Goal: Transaction & Acquisition: Purchase product/service

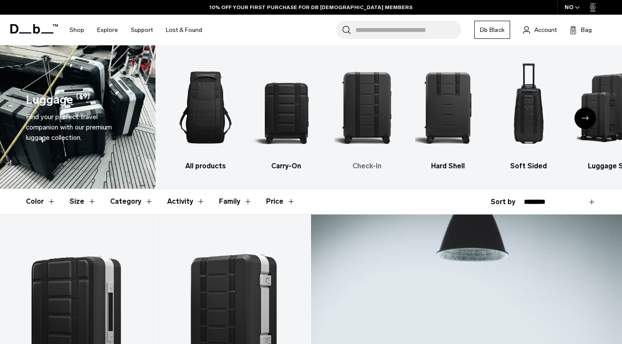
click at [367, 108] on img "3 / 6" at bounding box center [367, 107] width 66 height 98
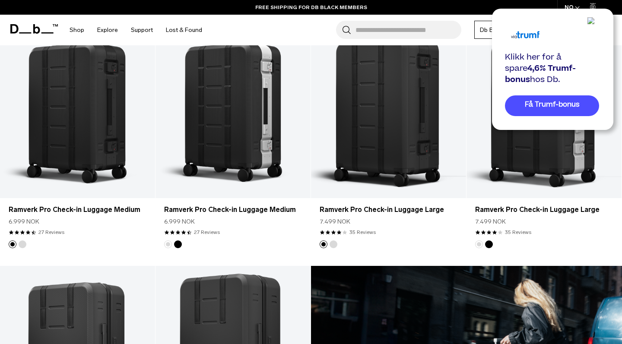
click at [596, 19] on img at bounding box center [599, 22] width 24 height 10
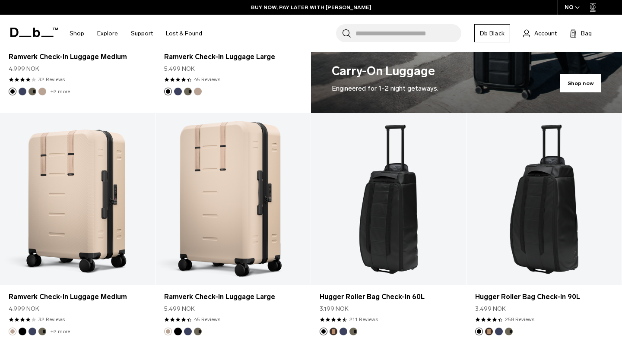
scroll to position [582, 0]
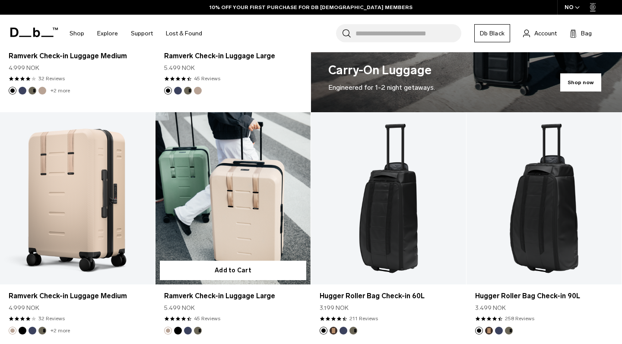
click at [246, 214] on link "Ramverk Check-in Luggage Large" at bounding box center [232, 198] width 155 height 172
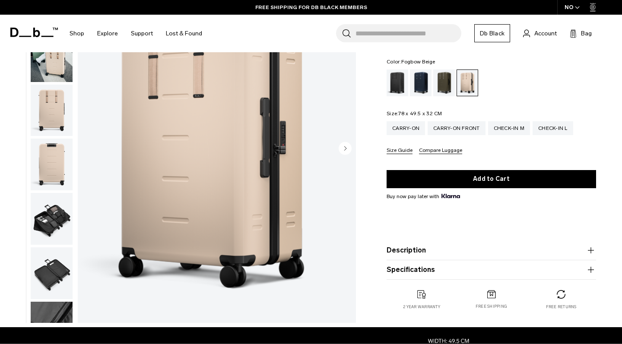
scroll to position [86, 0]
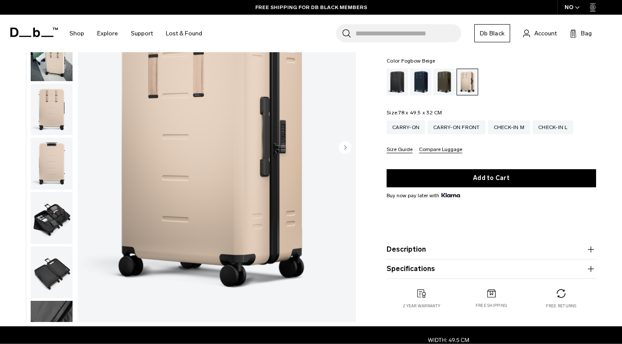
click at [395, 244] on button "Description" at bounding box center [490, 249] width 209 height 10
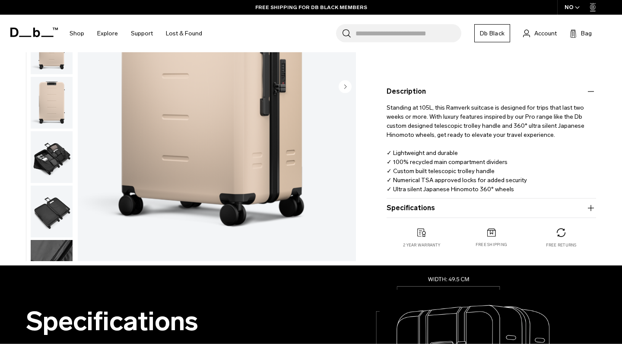
scroll to position [245, 0]
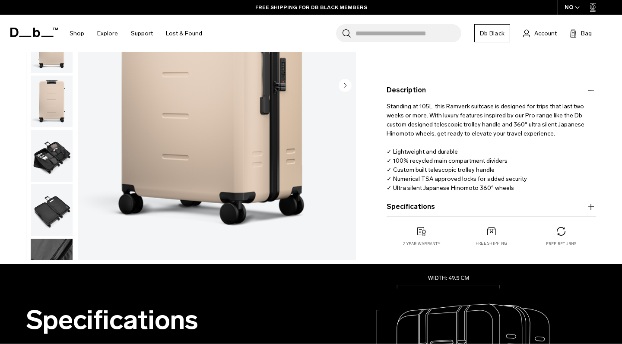
click at [410, 205] on button "Specifications" at bounding box center [490, 207] width 209 height 10
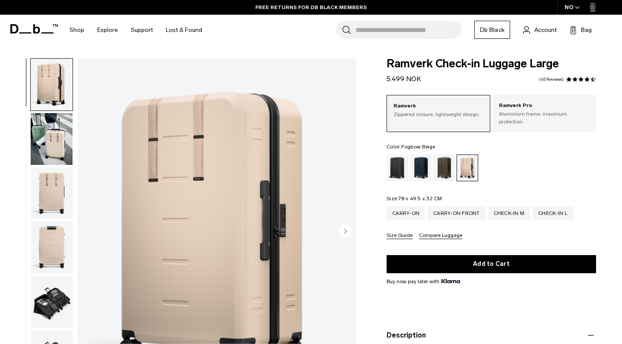
scroll to position [0, 0]
click at [57, 146] on img "button" at bounding box center [52, 139] width 42 height 52
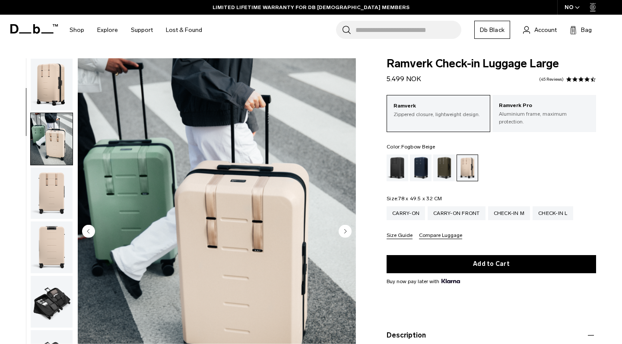
scroll to position [55, 0]
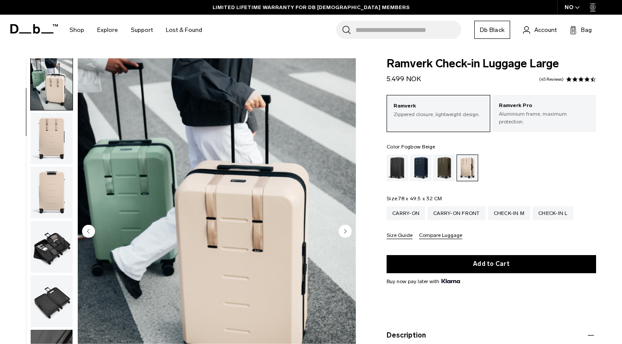
click at [54, 248] on img "button" at bounding box center [52, 247] width 42 height 52
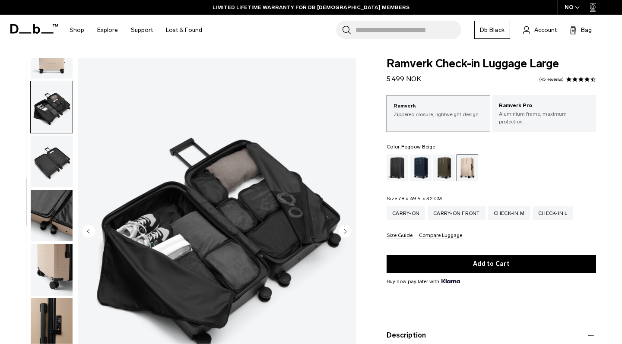
scroll to position [220, 0]
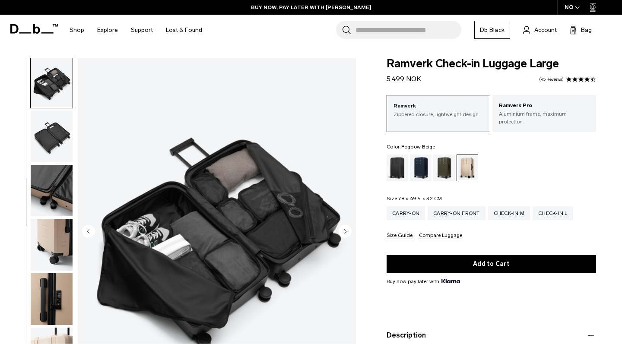
click at [52, 245] on img "button" at bounding box center [52, 245] width 42 height 52
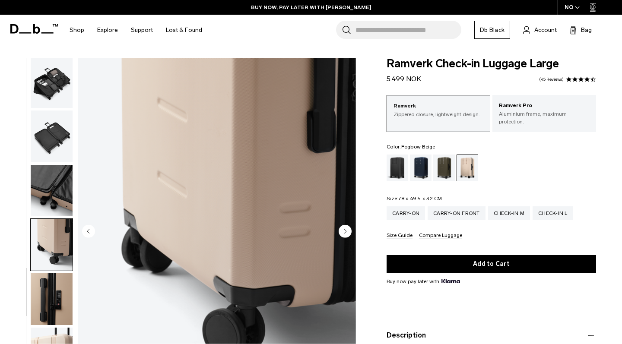
scroll to position [255, 0]
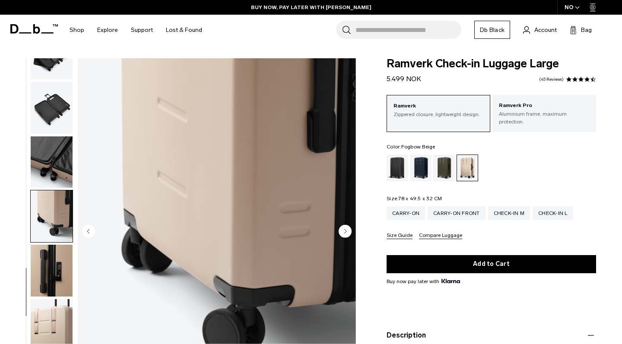
click at [51, 278] on img "button" at bounding box center [52, 271] width 42 height 52
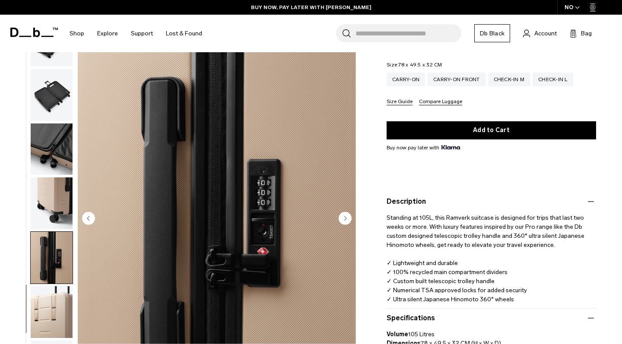
scroll to position [141, 0]
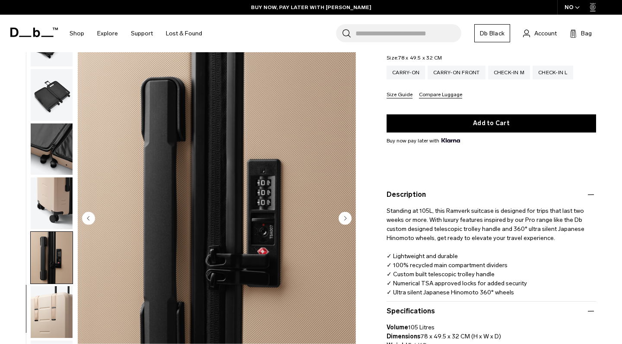
click at [53, 315] on img "button" at bounding box center [52, 312] width 42 height 52
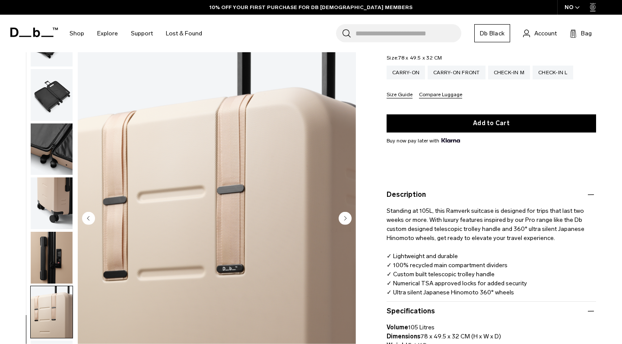
click at [346, 216] on icon "Next slide" at bounding box center [345, 218] width 2 height 4
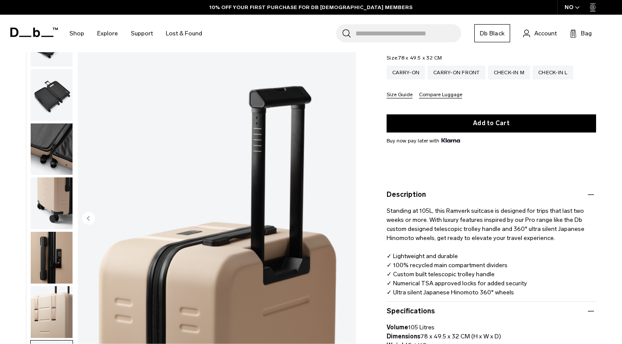
click at [346, 216] on img "11 / 11" at bounding box center [217, 218] width 278 height 347
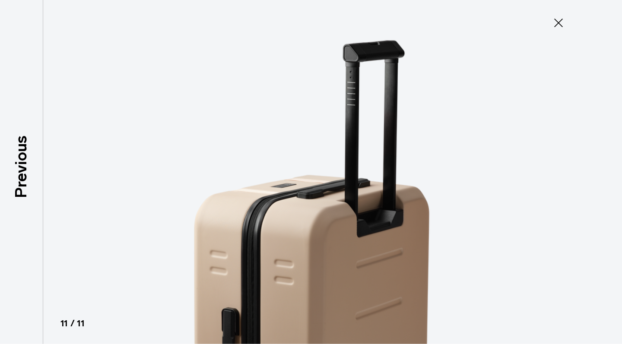
click at [346, 216] on img at bounding box center [311, 172] width 388 height 344
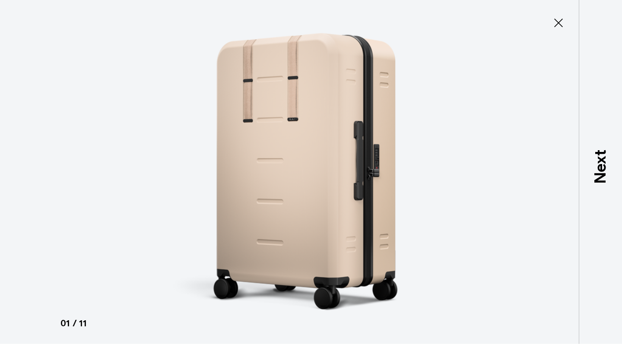
scroll to position [0, 0]
